Goal: Task Accomplishment & Management: Use online tool/utility

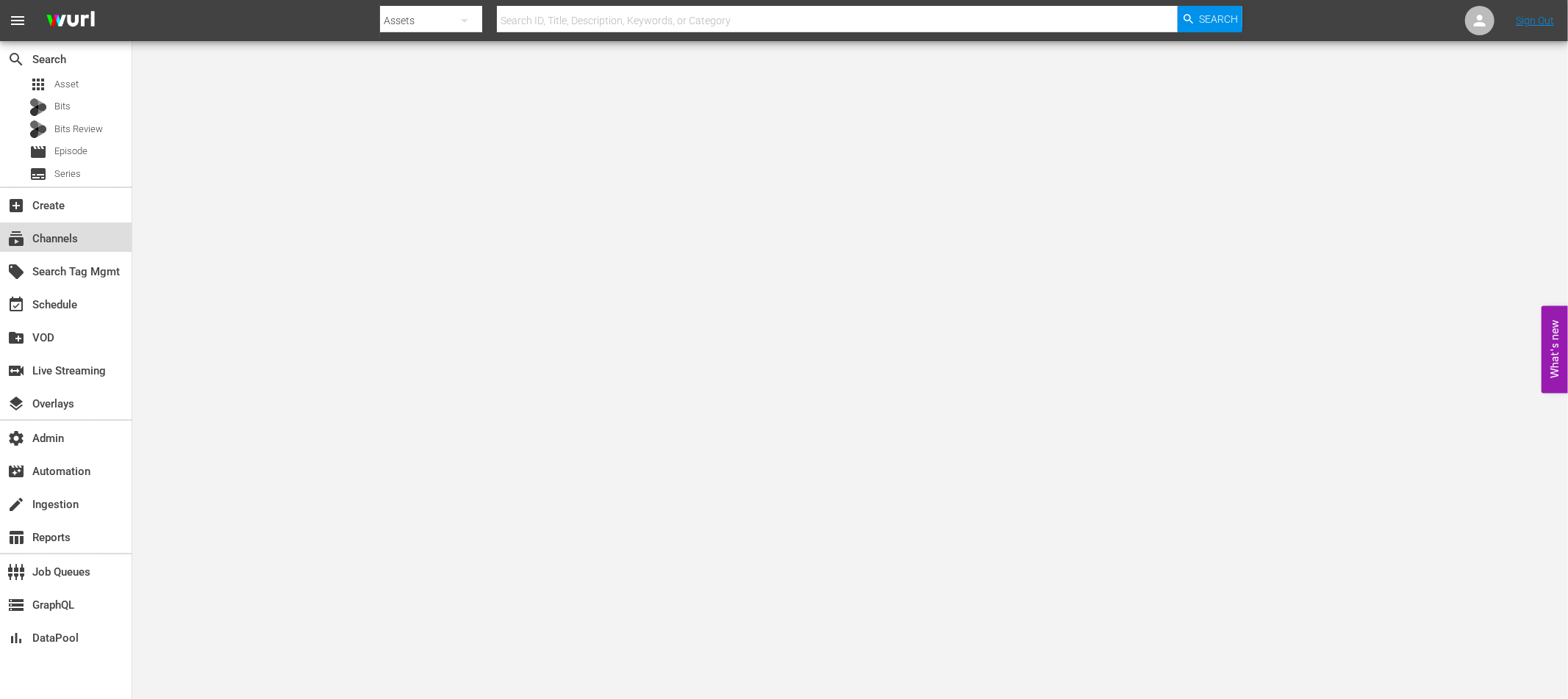
click at [71, 243] on div "subscriptions Channels" at bounding box center [41, 237] width 82 height 14
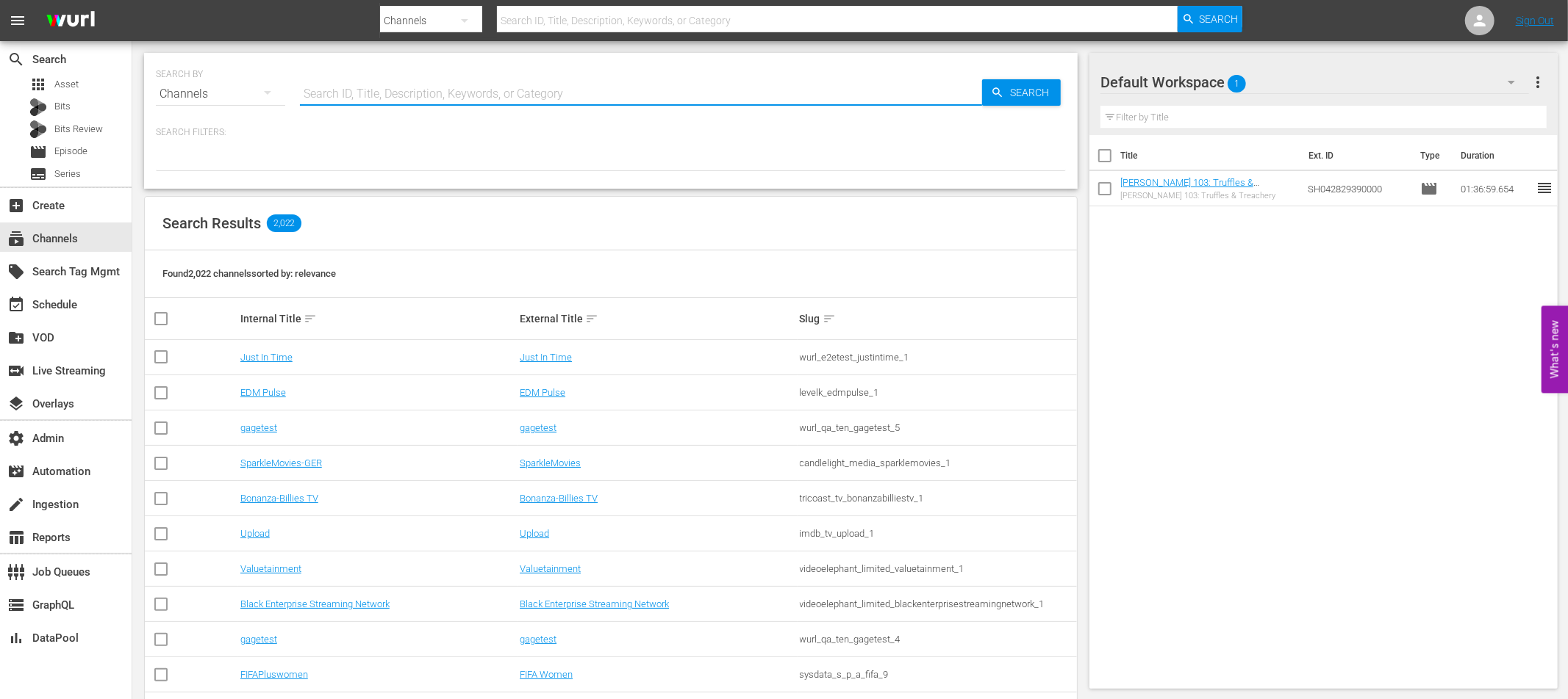
click at [362, 86] on input "text" at bounding box center [641, 94] width 682 height 36
type input "acorn"
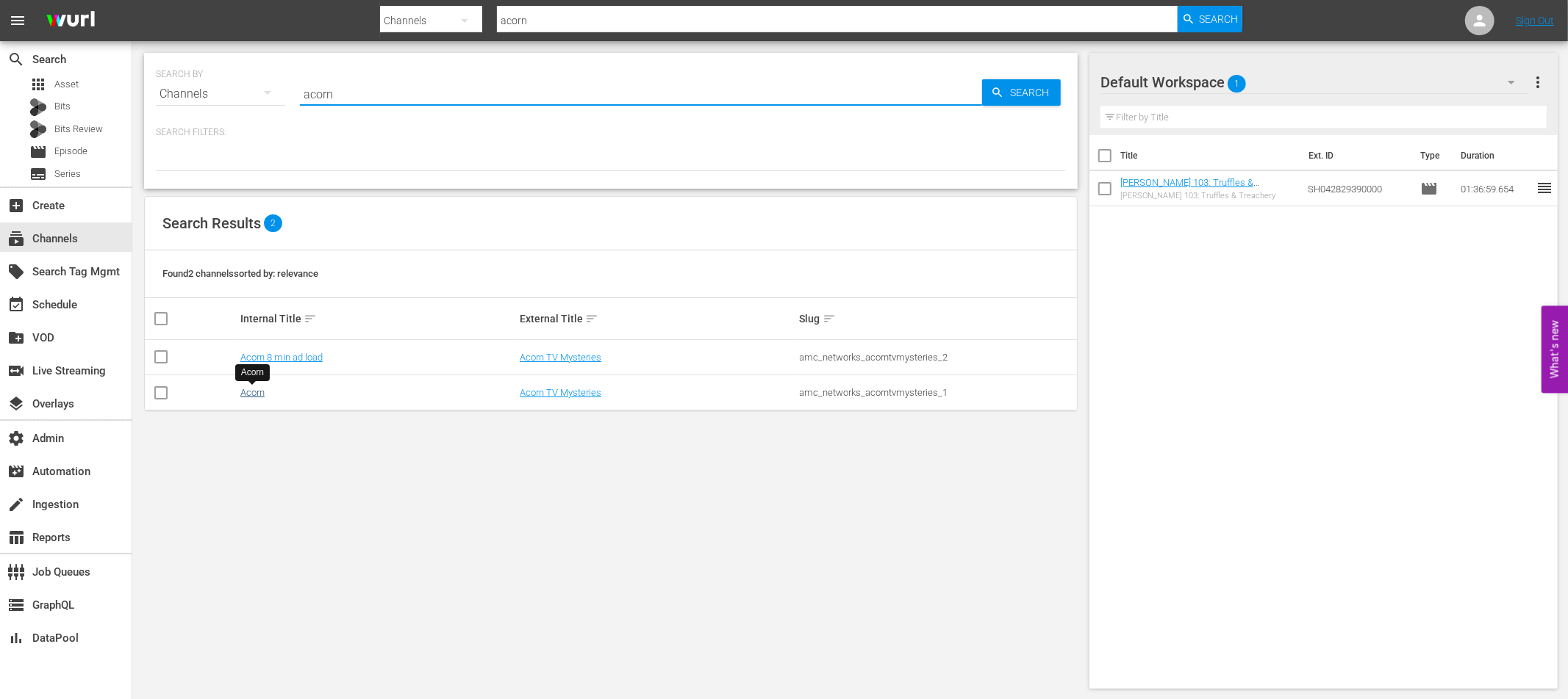
type input "acorn"
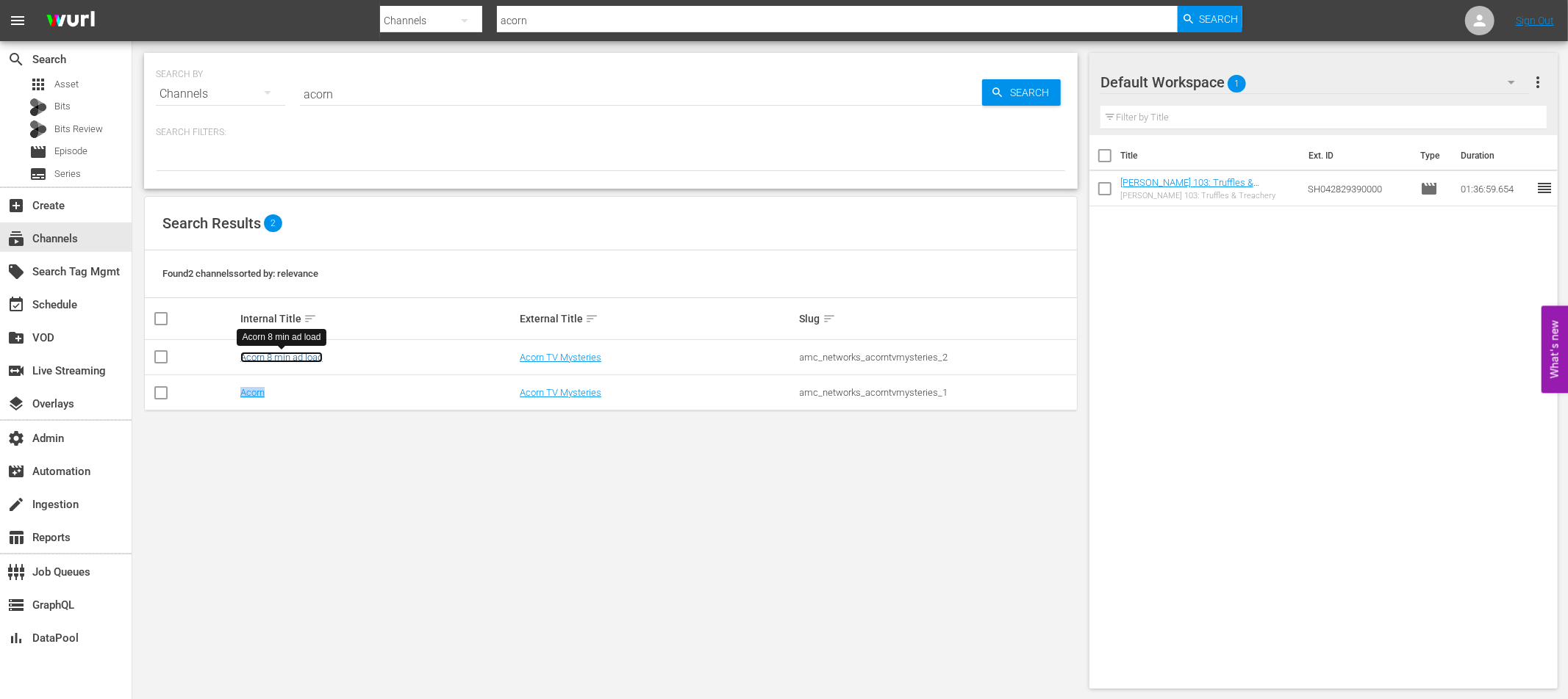
click at [306, 357] on link "Acorn 8 min ad load" at bounding box center [281, 357] width 82 height 11
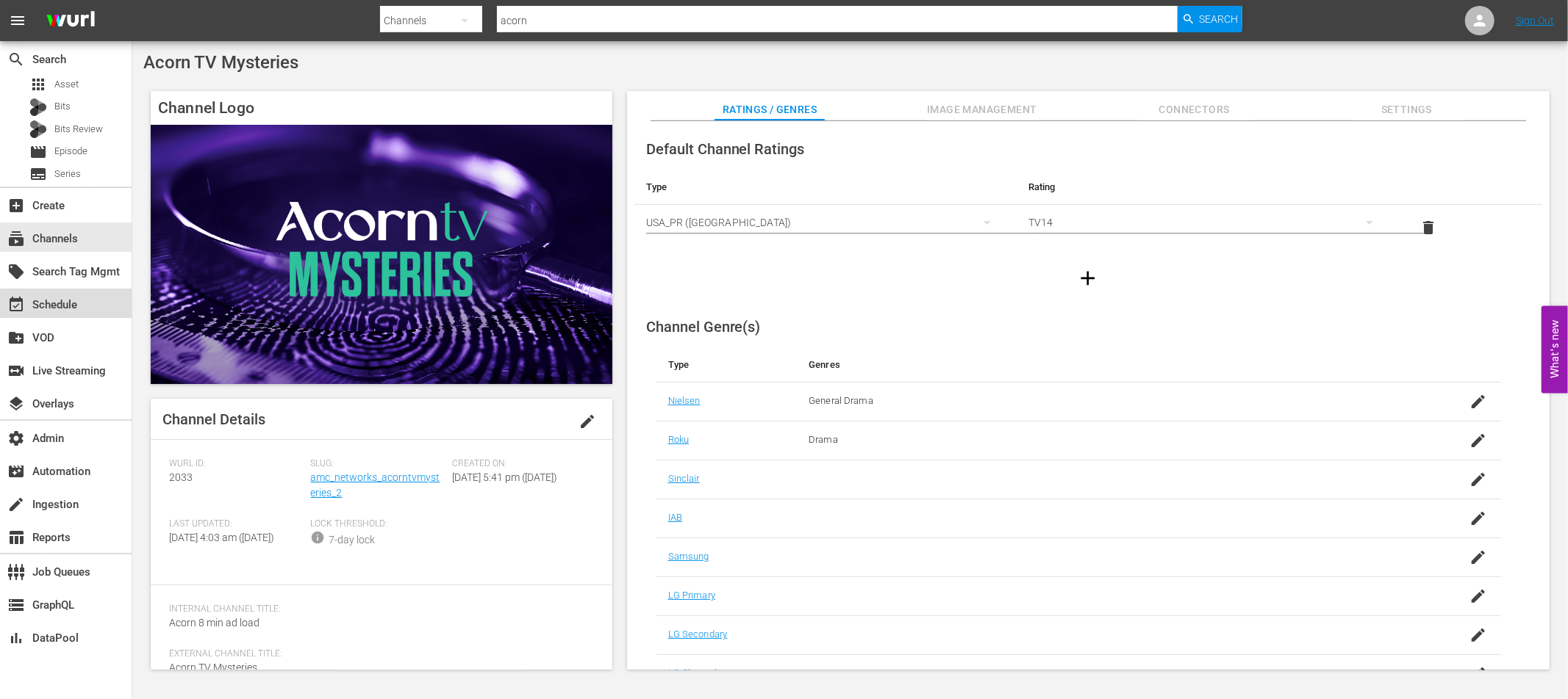
click at [74, 307] on div "event_available Schedule" at bounding box center [41, 303] width 82 height 14
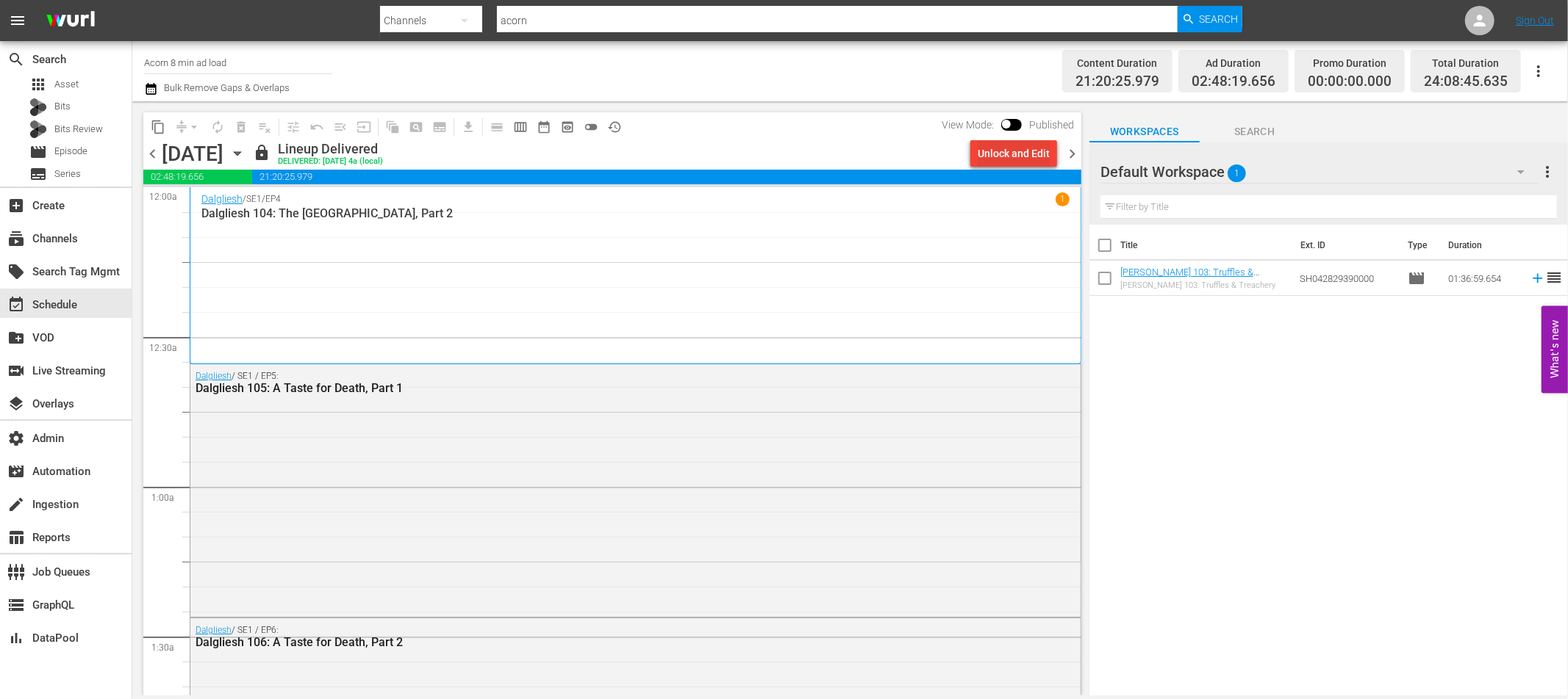
click at [1004, 161] on div "Unlock and Edit" at bounding box center [1013, 153] width 72 height 26
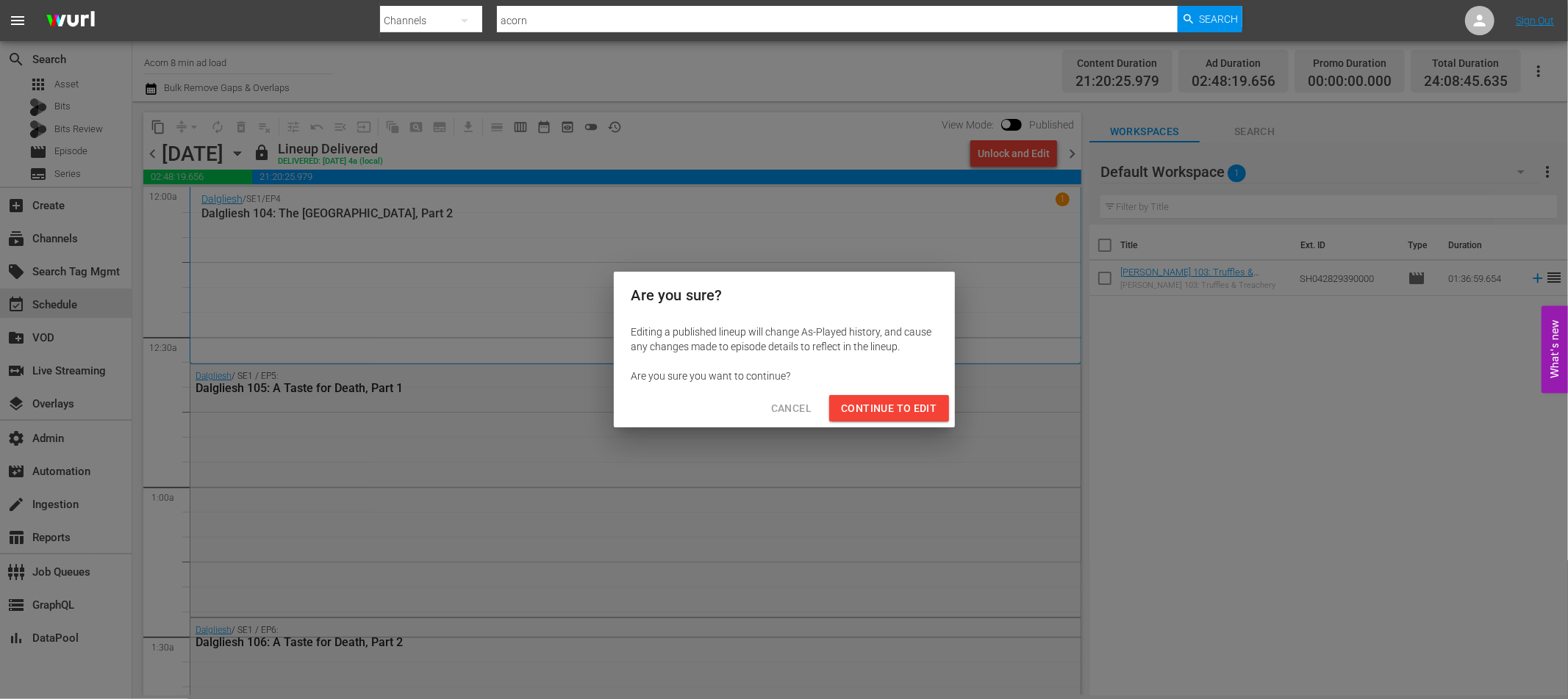
click at [883, 405] on span "Continue to Edit" at bounding box center [888, 409] width 95 height 19
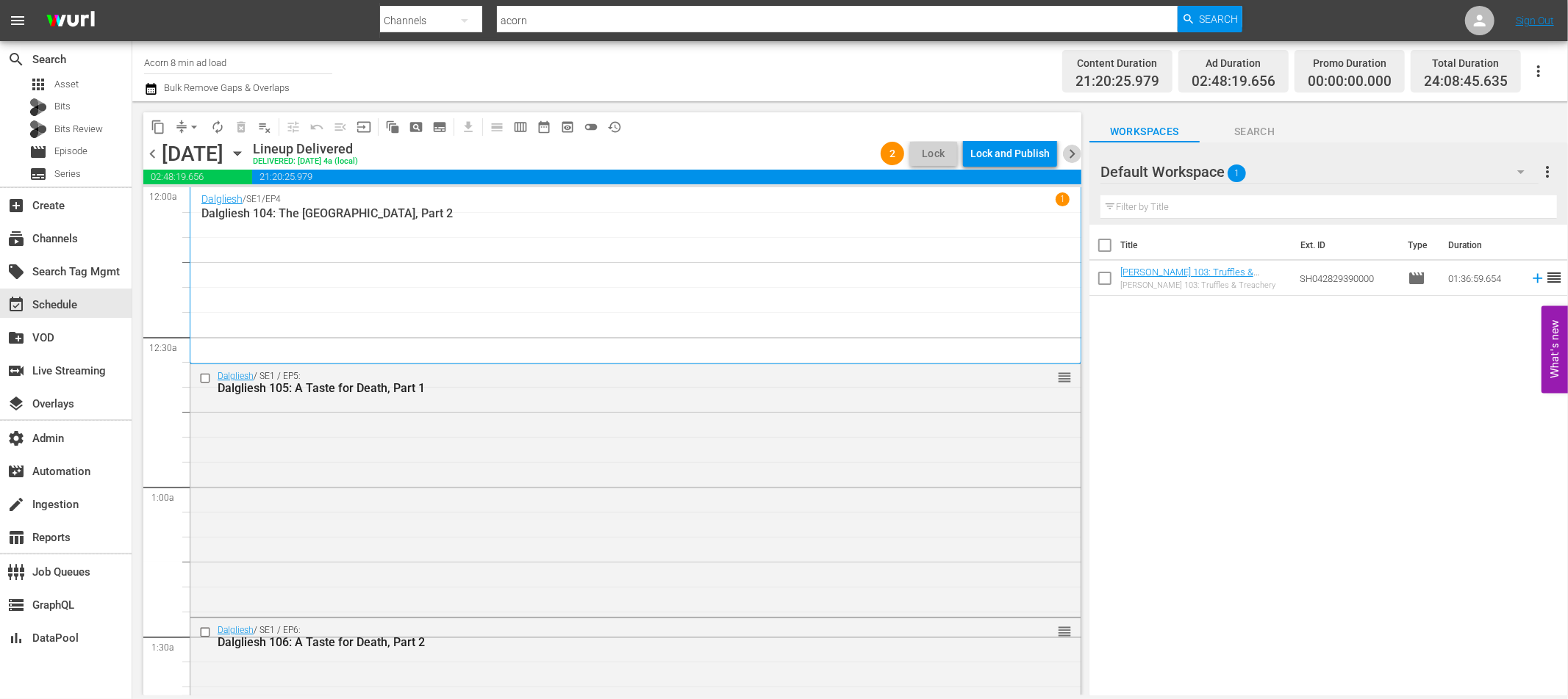
click at [1072, 155] on span "chevron_right" at bounding box center [1073, 154] width 19 height 19
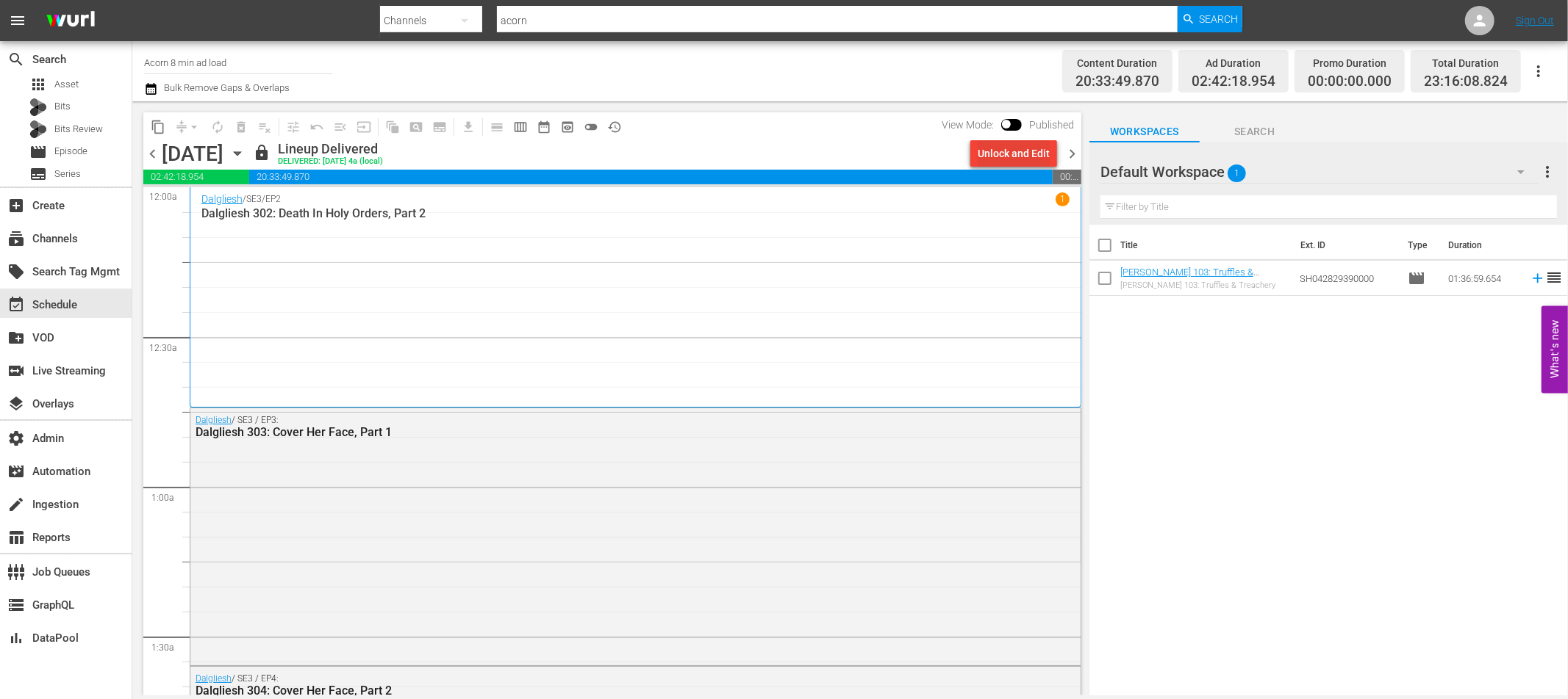
click at [1007, 155] on div "Unlock and Edit" at bounding box center [1013, 153] width 72 height 26
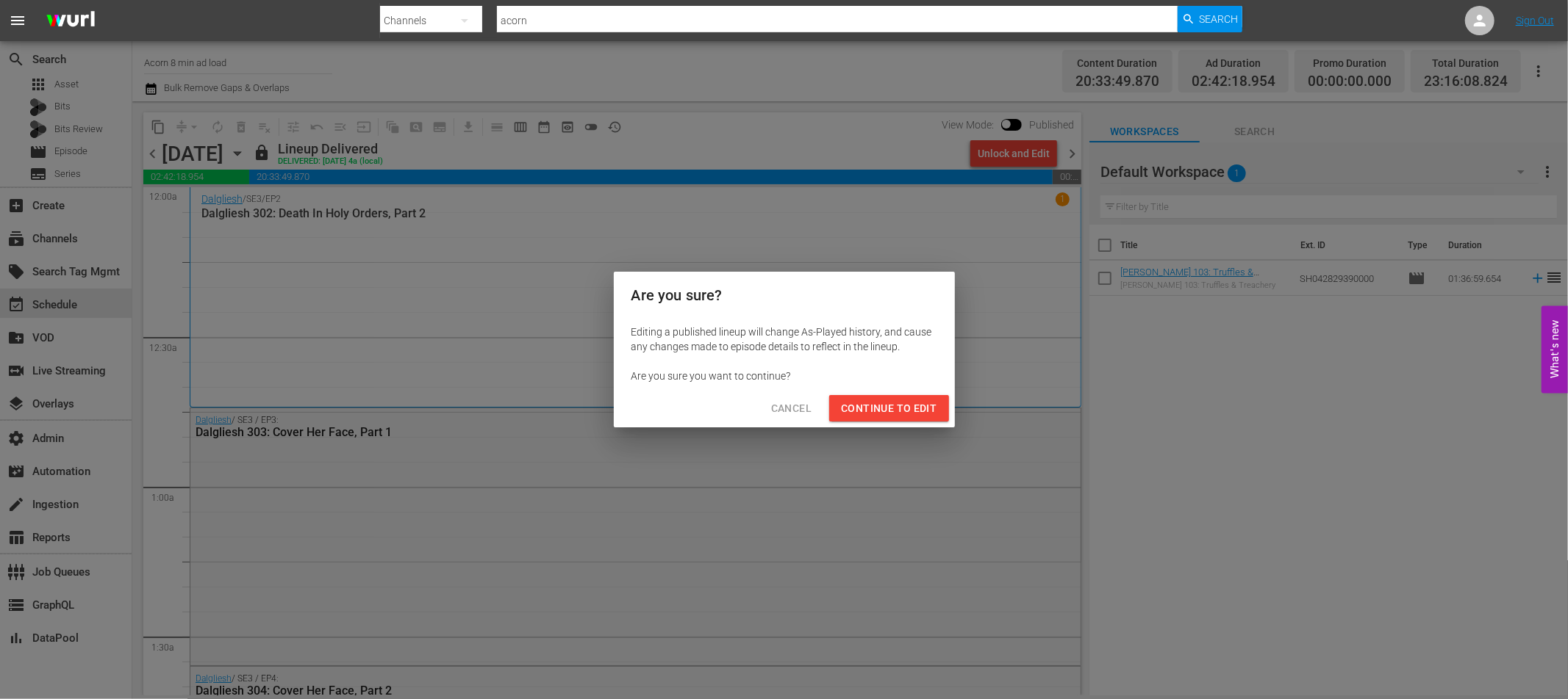
click at [897, 405] on span "Continue to Edit" at bounding box center [888, 409] width 95 height 19
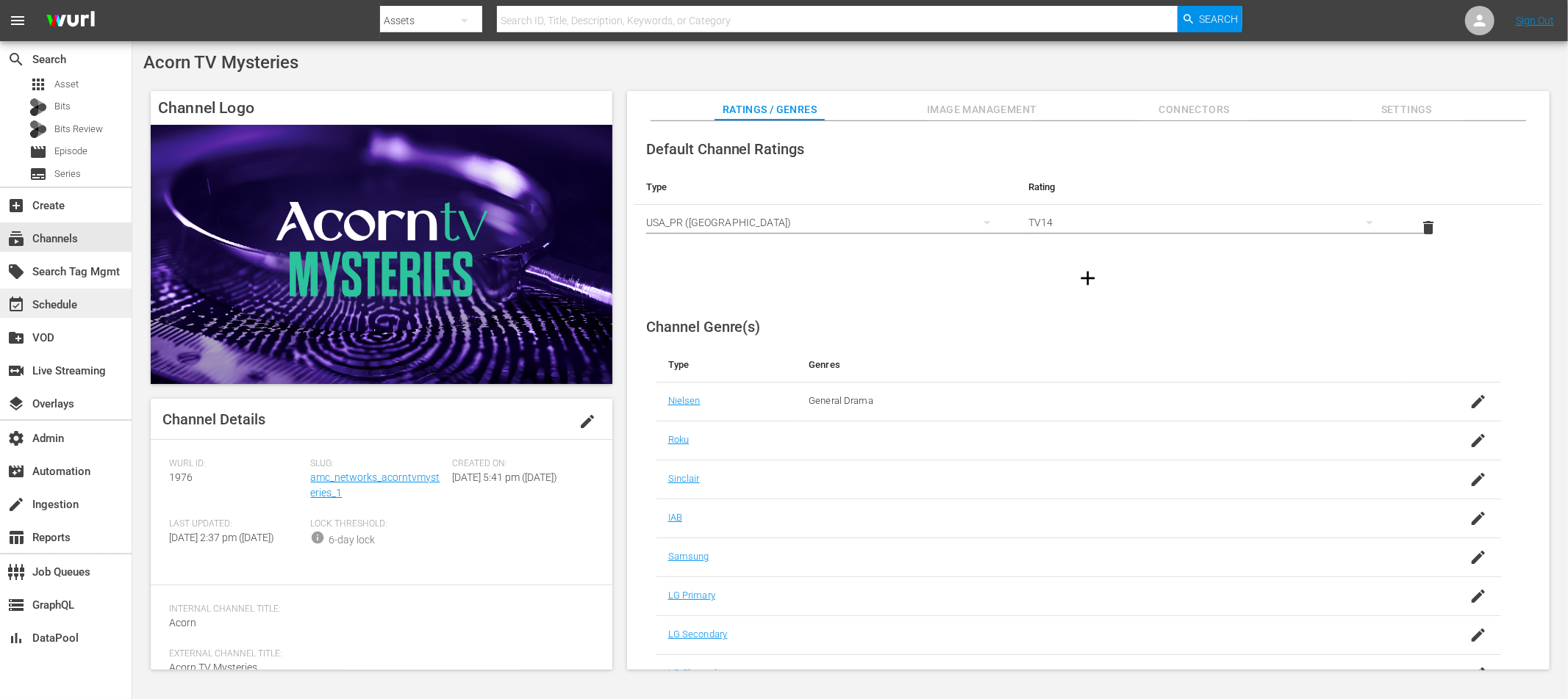
click at [52, 296] on div "event_available Schedule" at bounding box center [41, 303] width 82 height 14
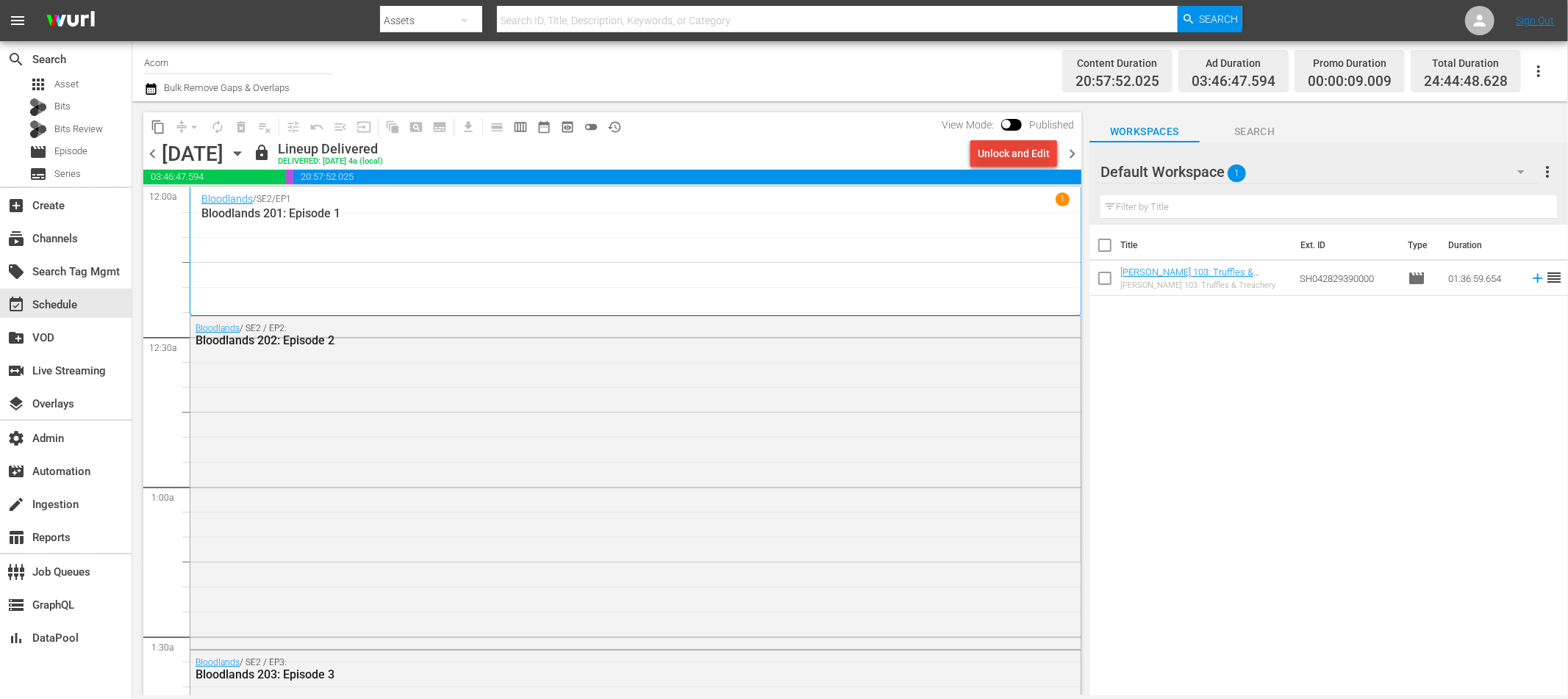
click at [997, 155] on div "Unlock and Edit" at bounding box center [1013, 153] width 72 height 26
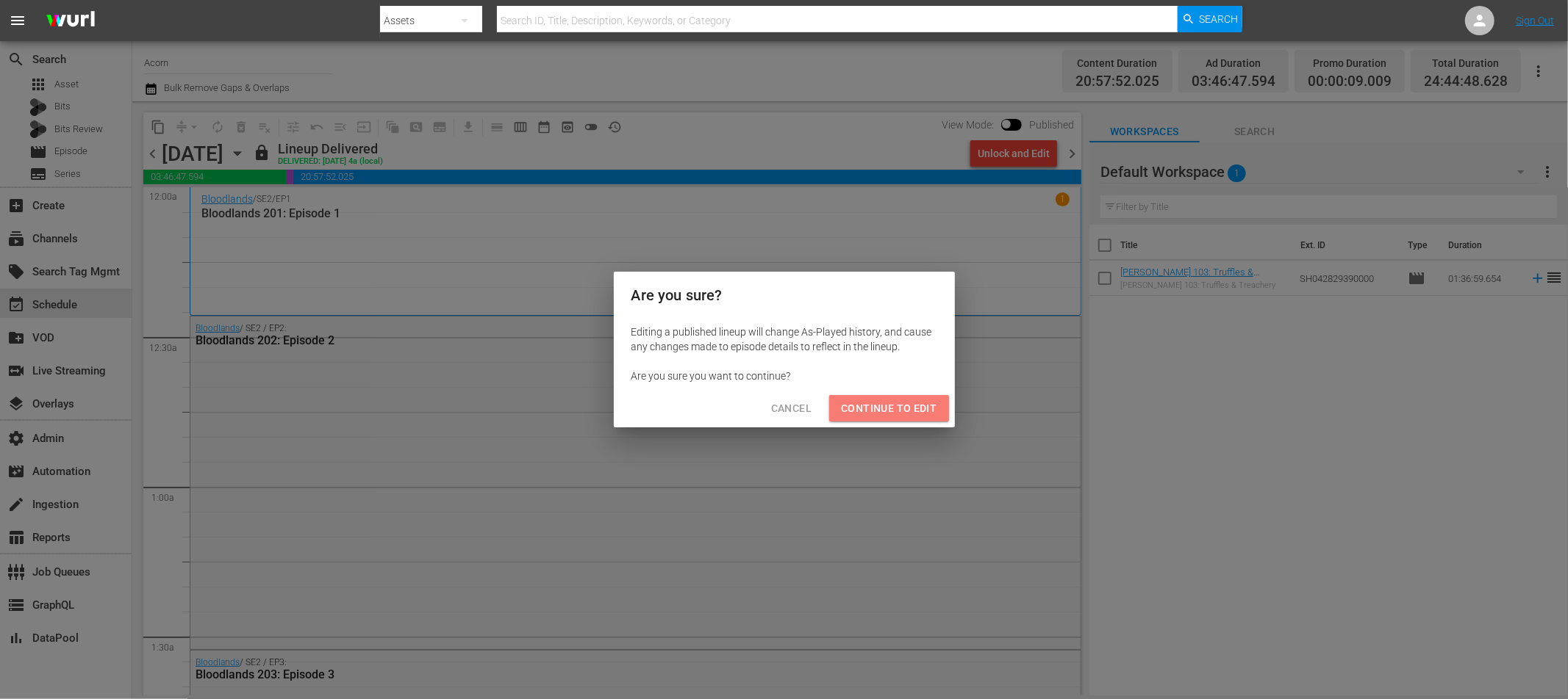
click at [903, 404] on span "Continue to Edit" at bounding box center [888, 409] width 95 height 19
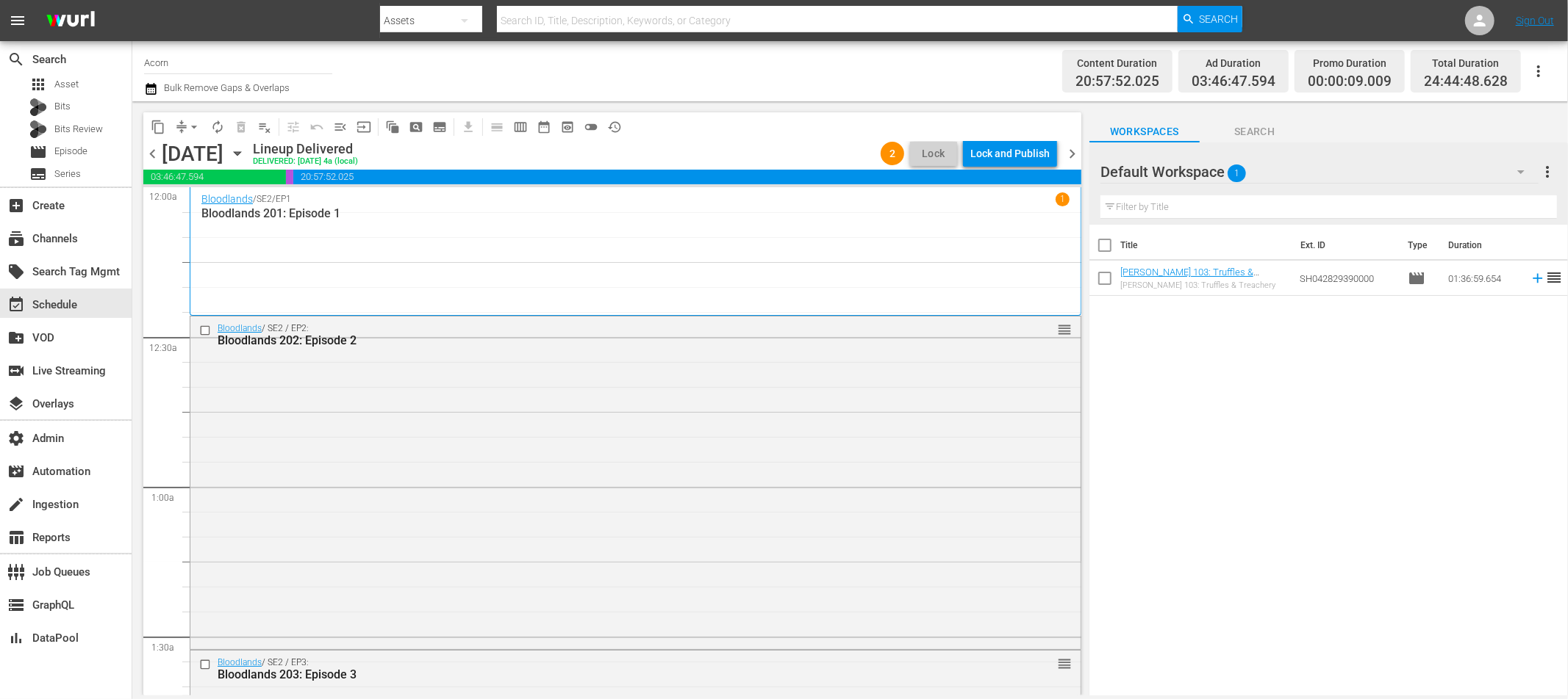
click at [1069, 155] on span "chevron_right" at bounding box center [1073, 154] width 19 height 19
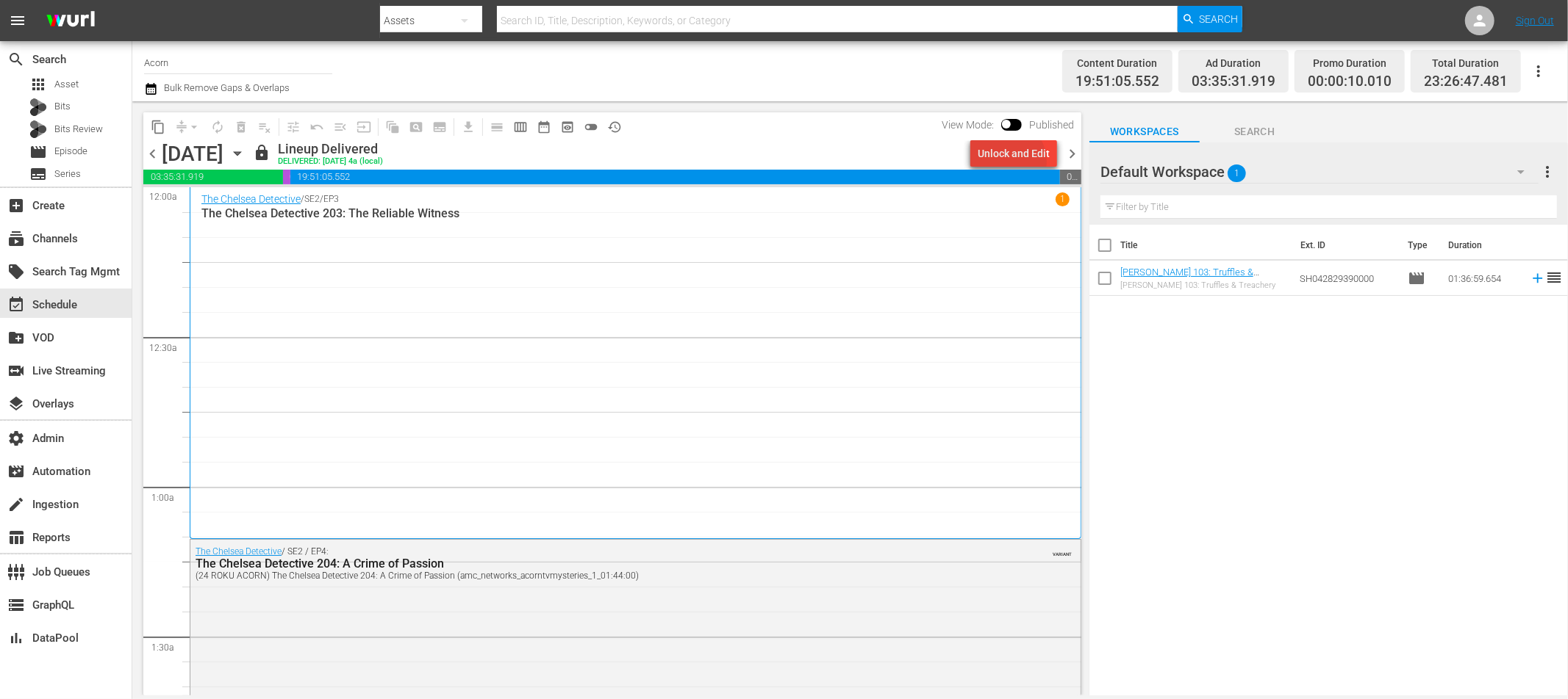
click at [1013, 161] on div "Unlock and Edit" at bounding box center [1013, 153] width 72 height 26
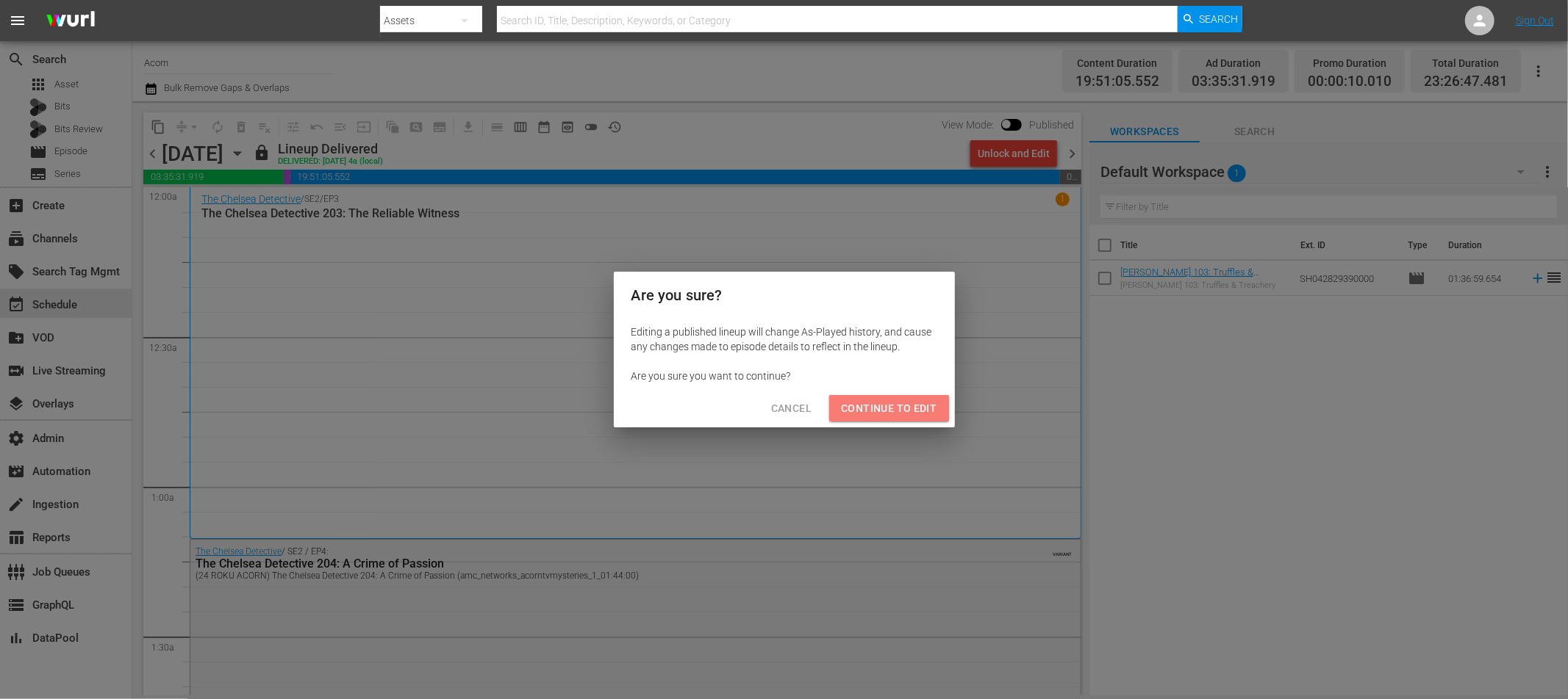
click at [910, 410] on span "Continue to Edit" at bounding box center [888, 409] width 95 height 19
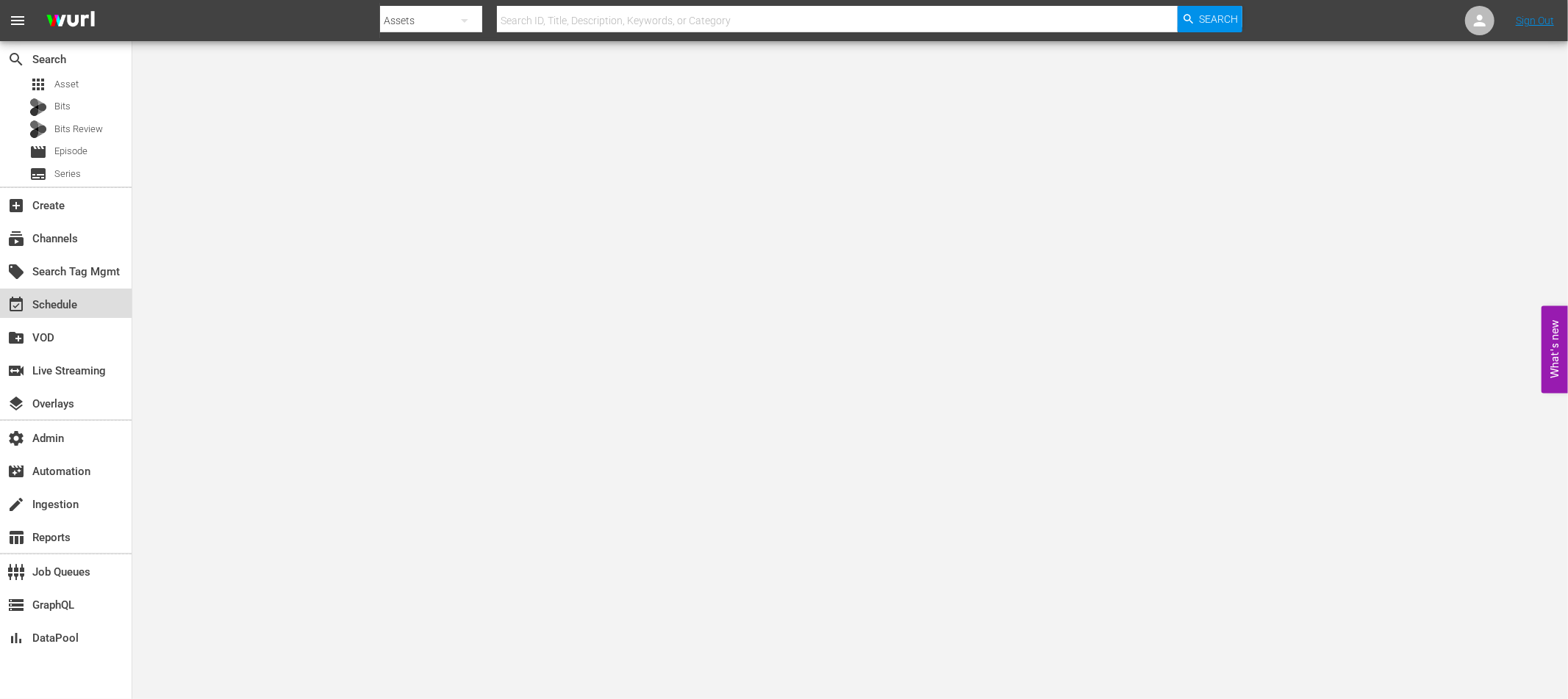
click at [56, 309] on div "event_available Schedule" at bounding box center [41, 303] width 82 height 14
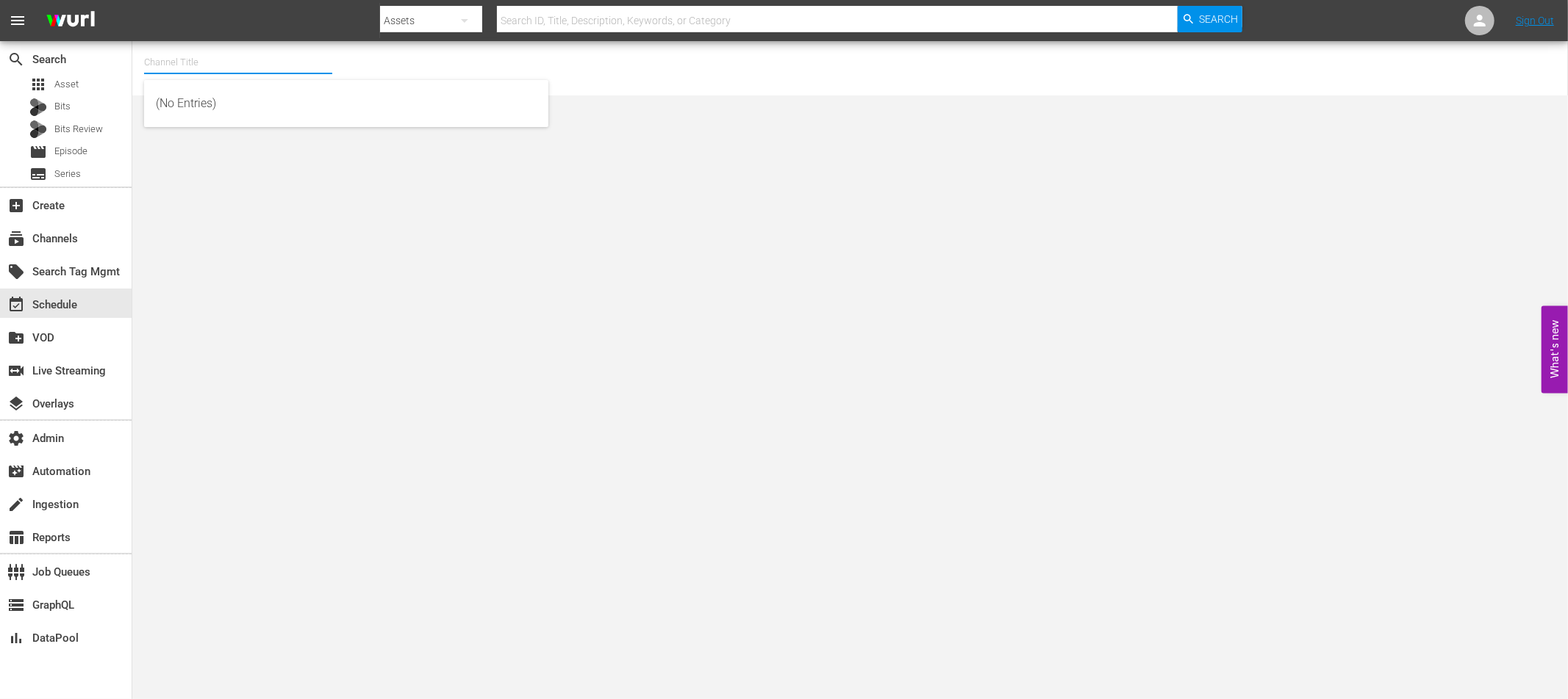
click at [179, 64] on input "text" at bounding box center [238, 63] width 188 height 36
type input "acorn"
click at [64, 236] on div "subscriptions Channels" at bounding box center [41, 237] width 82 height 14
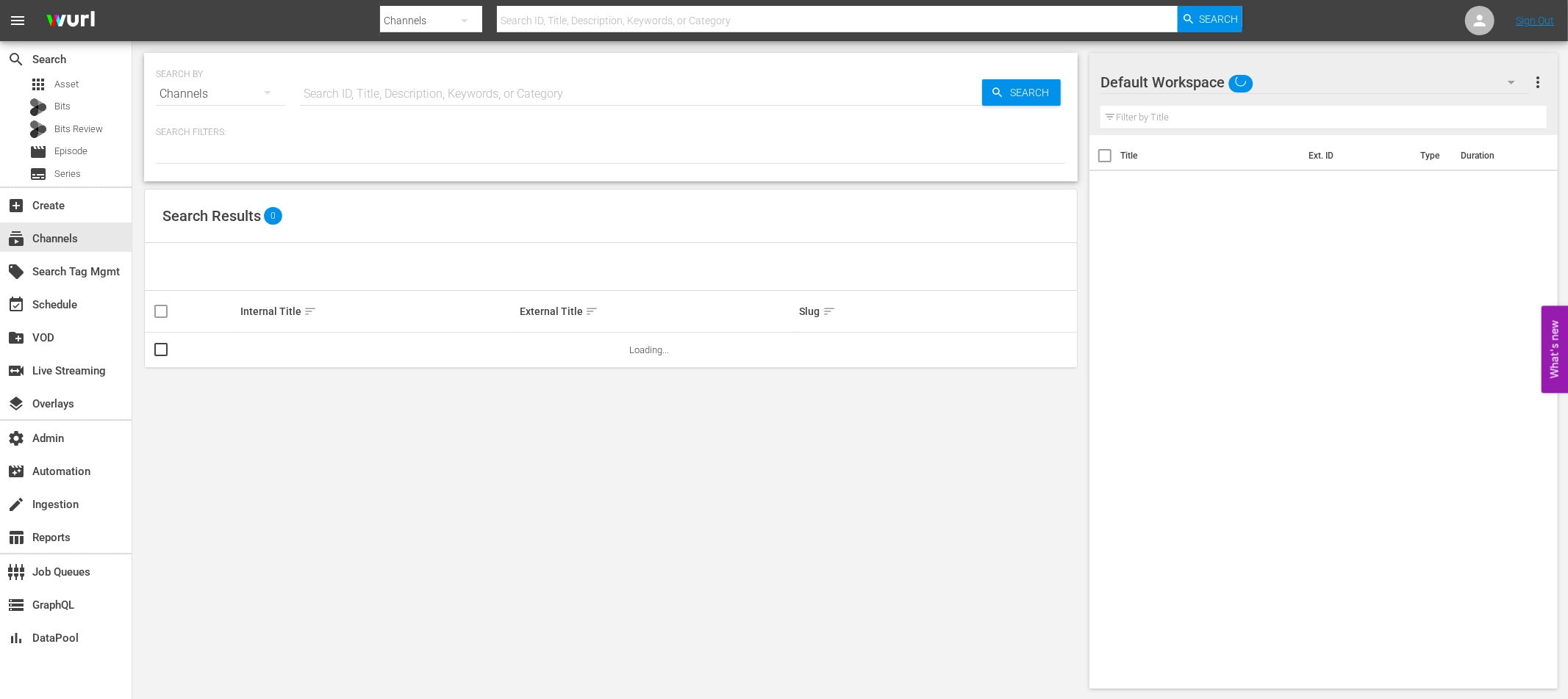
click at [353, 93] on input "text" at bounding box center [641, 94] width 682 height 36
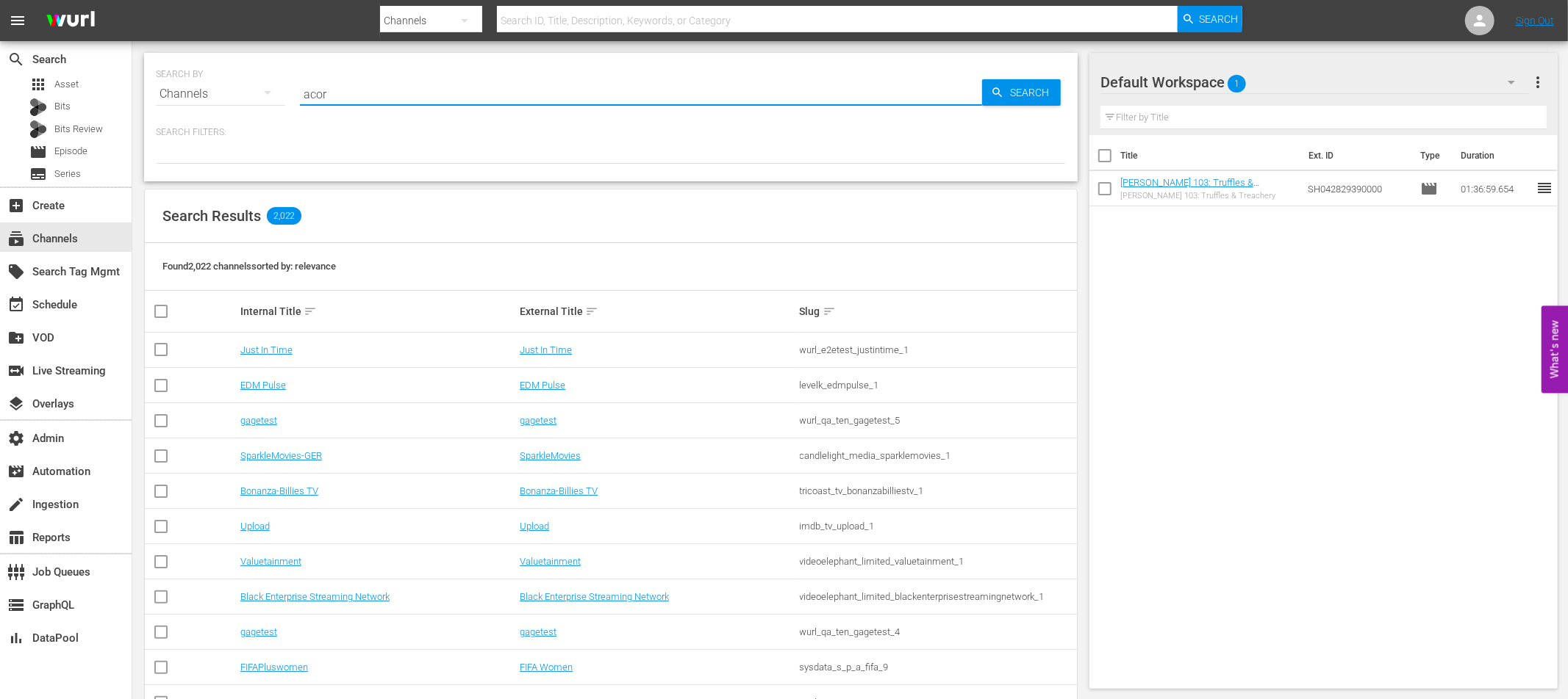
type input "acorn"
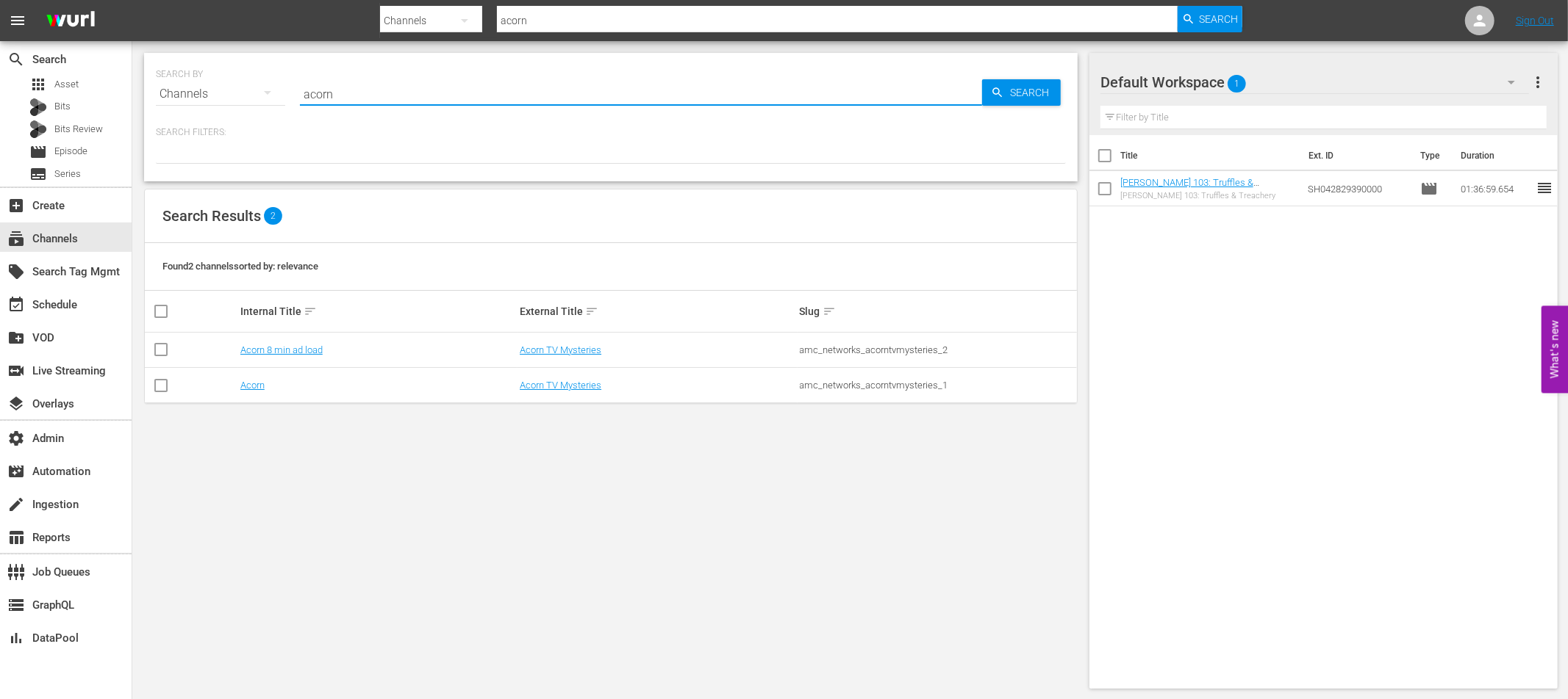
type input "acorn"
click at [888, 383] on div "amc_networks_acorntvmysteries_1" at bounding box center [937, 385] width 275 height 11
click at [889, 383] on div "amc_networks_acorntvmysteries_1" at bounding box center [937, 385] width 275 height 11
copy div "amc_networks_acorntvmysteries_1"
click at [869, 350] on div "amc_networks_acorntvmysteries_2" at bounding box center [937, 350] width 275 height 11
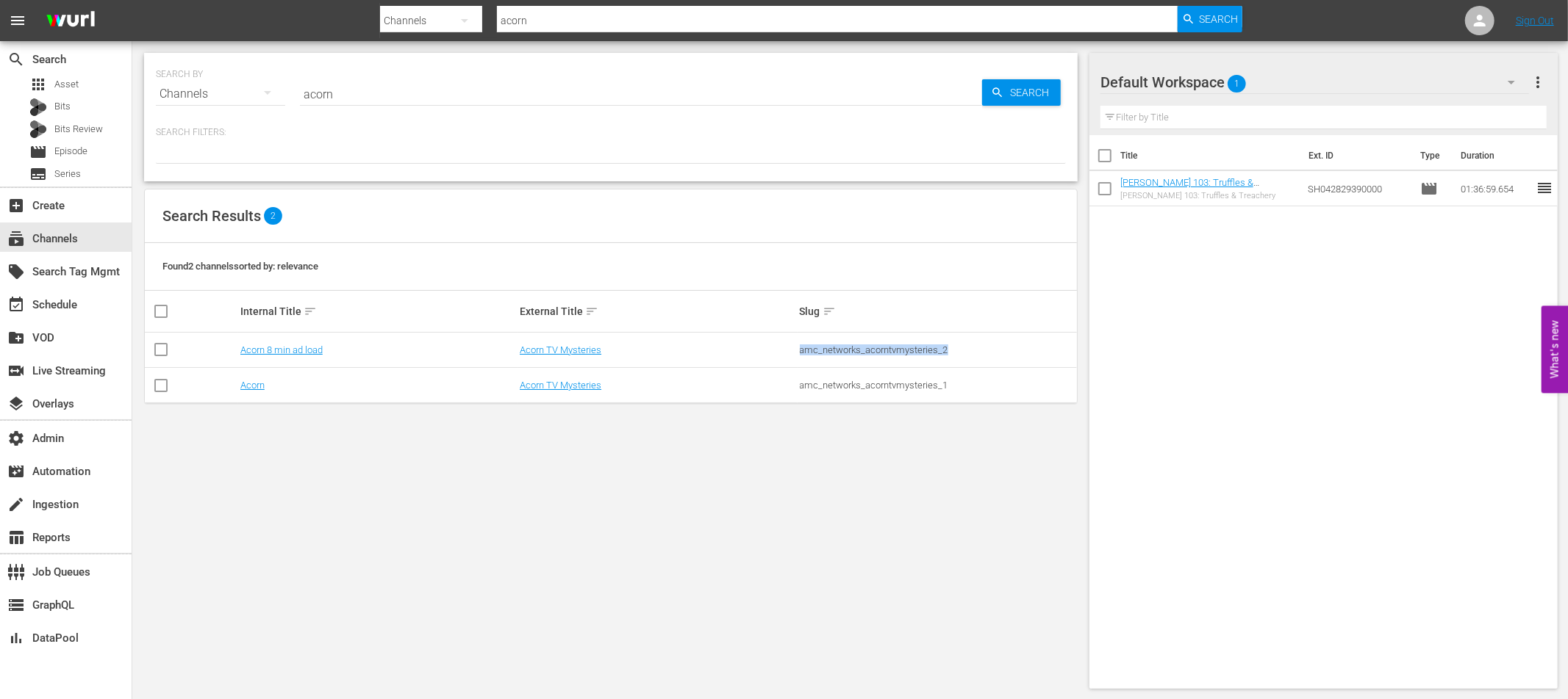
click at [869, 350] on div "amc_networks_acorntvmysteries_2" at bounding box center [937, 350] width 275 height 11
copy div "amc_networks_acorntvmysteries_2"
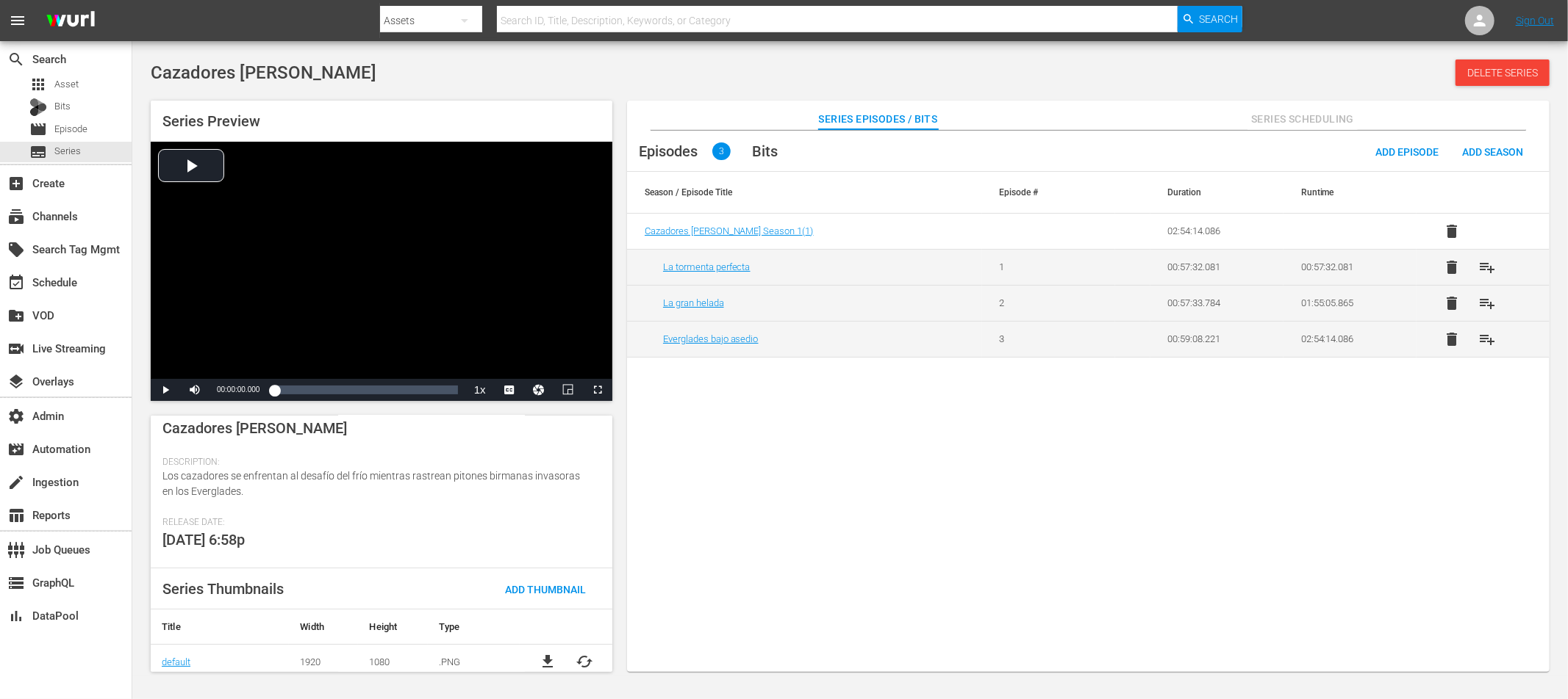
scroll to position [223, 0]
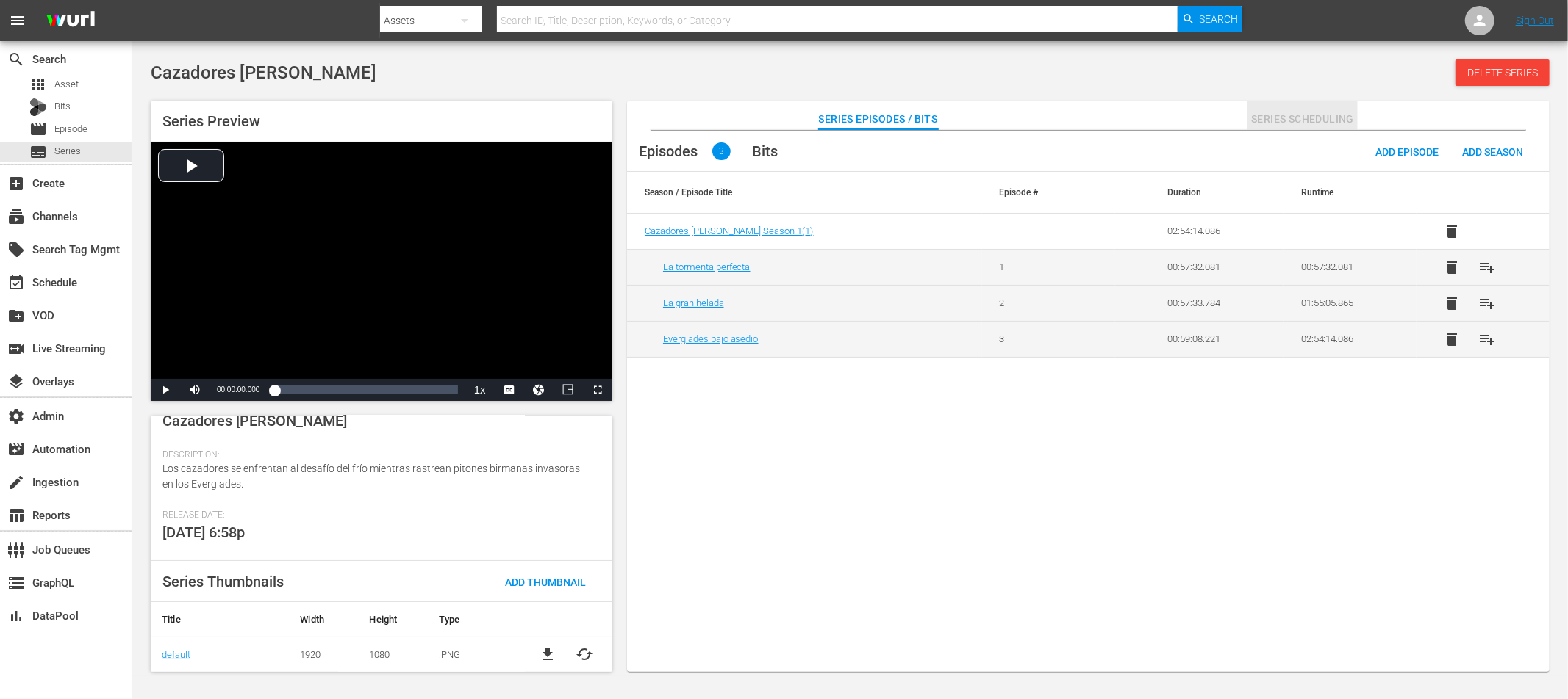
click at [1312, 122] on span "Series Scheduling" at bounding box center [1303, 120] width 110 height 19
